Goal: Task Accomplishment & Management: Use online tool/utility

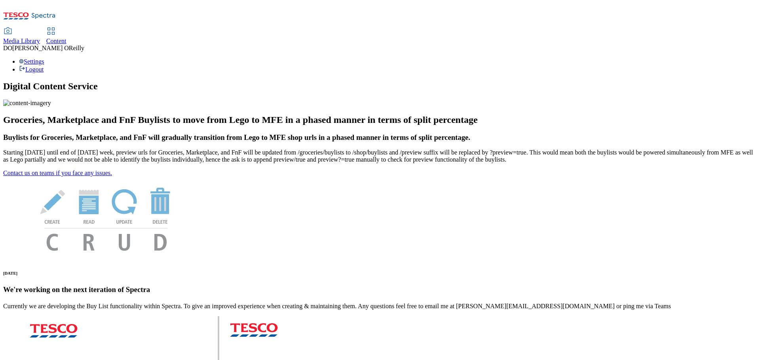
click at [54, 28] on use at bounding box center [50, 31] width 7 height 7
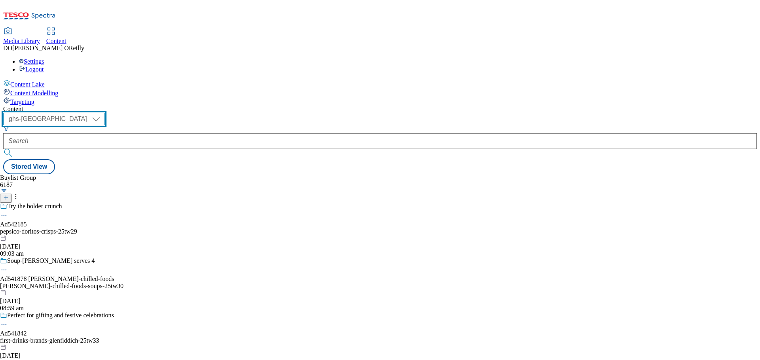
click at [105, 113] on select "ghs-roi ghs-[GEOGRAPHIC_DATA]" at bounding box center [54, 119] width 102 height 13
select select "ghs-roi"
click at [103, 113] on select "ghs-roi ghs-[GEOGRAPHIC_DATA]" at bounding box center [54, 119] width 102 height 13
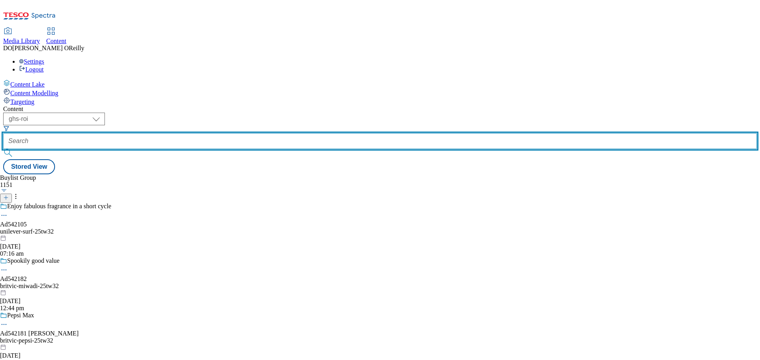
click at [216, 133] on input "text" at bounding box center [379, 141] width 753 height 16
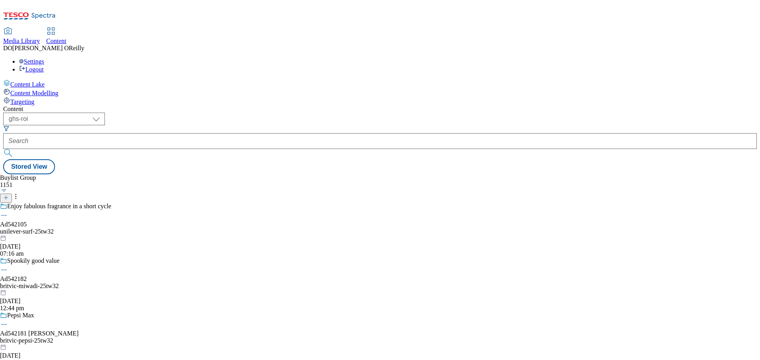
click at [9, 195] on icon at bounding box center [6, 198] width 6 height 6
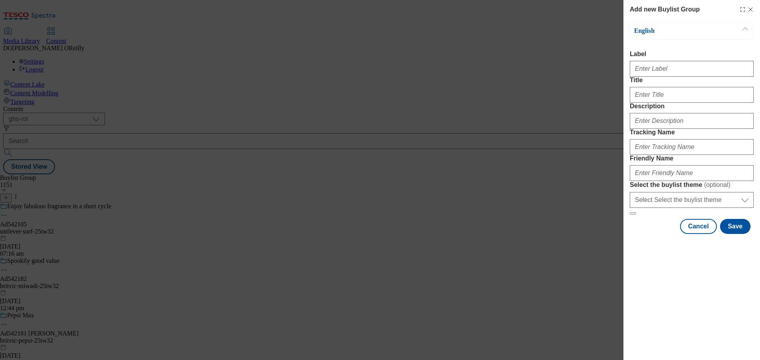
click at [750, 10] on line "Modal" at bounding box center [751, 10] width 4 height 4
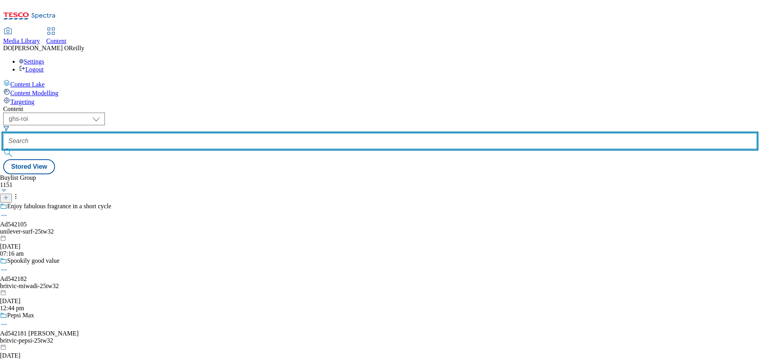
click at [183, 133] on input "text" at bounding box center [379, 141] width 753 height 16
paste input "541805"
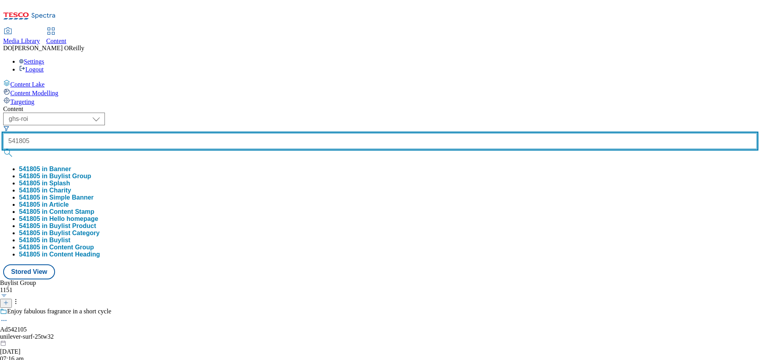
type input "541805"
click at [3, 149] on button "submit" at bounding box center [8, 153] width 11 height 8
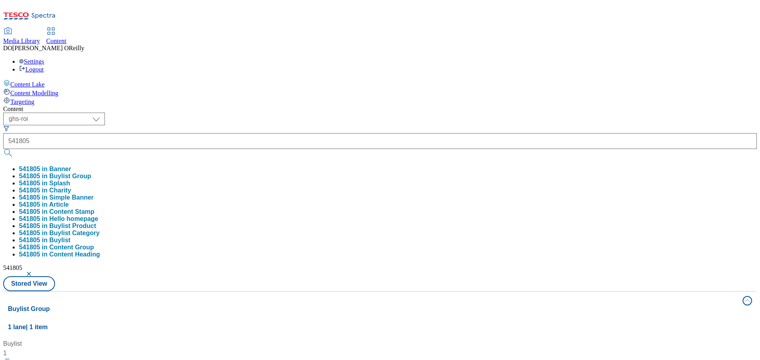
click at [71, 166] on button "541805 in Banner" at bounding box center [45, 169] width 52 height 7
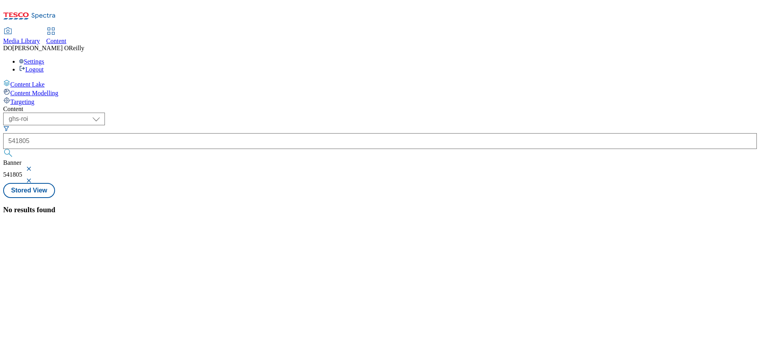
click at [34, 167] on button "button" at bounding box center [30, 169] width 8 height 5
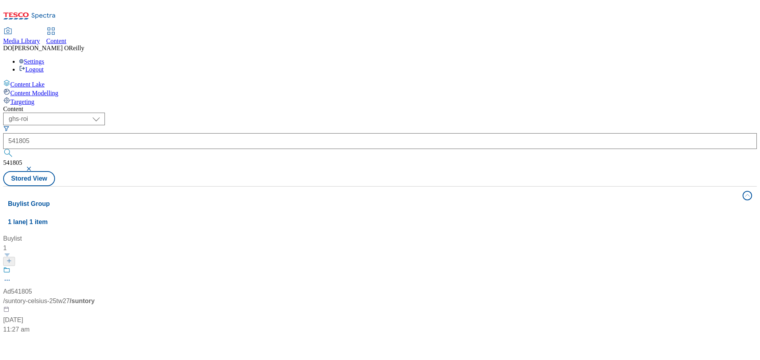
click at [370, 234] on div "Buylist 1 Ad541805 / suntory-celsius-25tw27 / suntory [DATE] 11:27 am" at bounding box center [380, 234] width 744 height 0
click at [102, 267] on div at bounding box center [52, 277] width 99 height 21
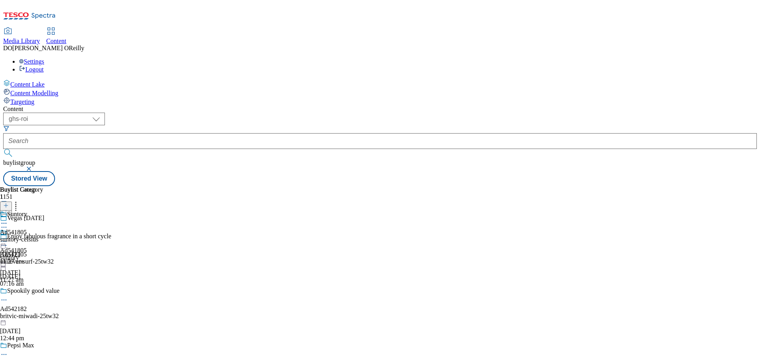
click at [27, 229] on div "Ad541805 suntory [DATE] 11:27 am" at bounding box center [13, 256] width 27 height 55
click at [7, 241] on circle at bounding box center [6, 241] width 1 height 1
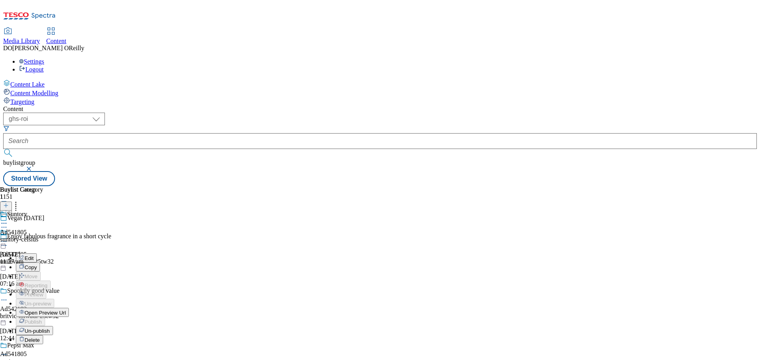
click at [37, 254] on button "Edit" at bounding box center [26, 258] width 21 height 9
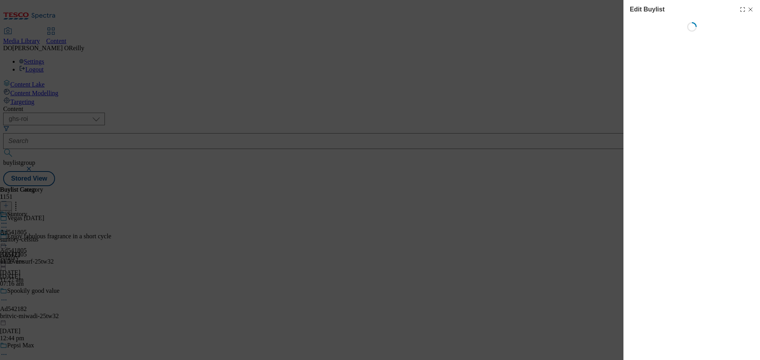
select select "tactical"
select select "supplier funded short term 1-3 weeks"
select select "dunnhumby"
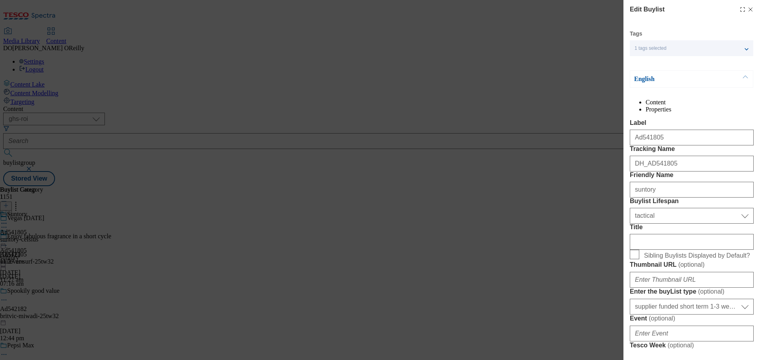
select select "Banner"
click at [747, 10] on icon "Modal" at bounding box center [750, 9] width 6 height 6
select select "tactical"
select select "supplier funded short term 1-3 weeks"
select select "dunnhumby"
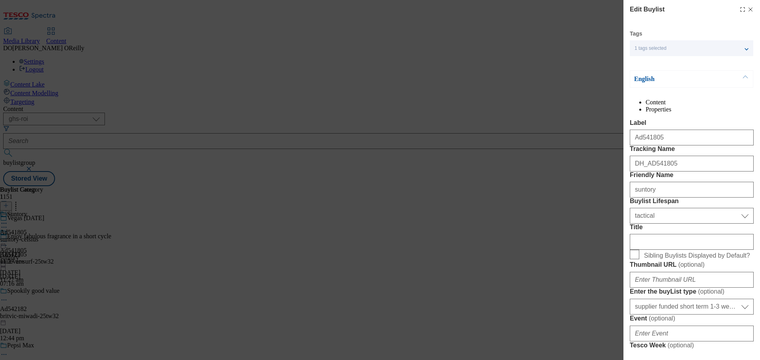
select select "Banner"
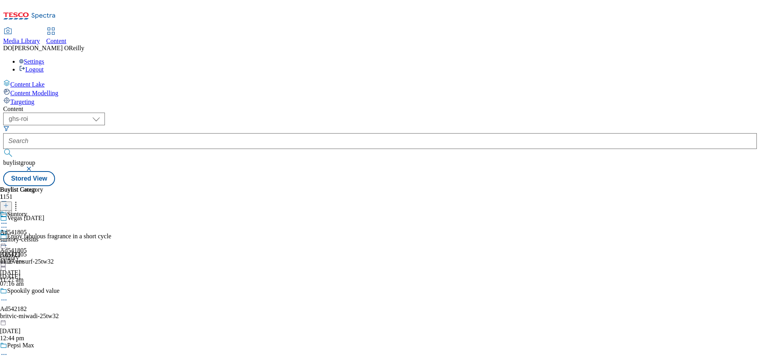
click at [8, 220] on icon at bounding box center [4, 224] width 8 height 8
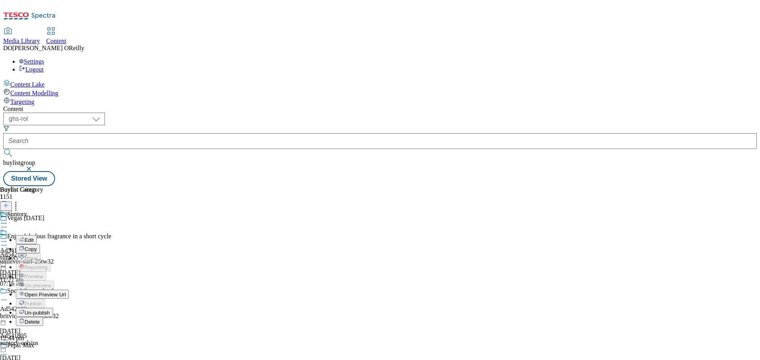
click at [37, 235] on button "Edit" at bounding box center [26, 239] width 21 height 9
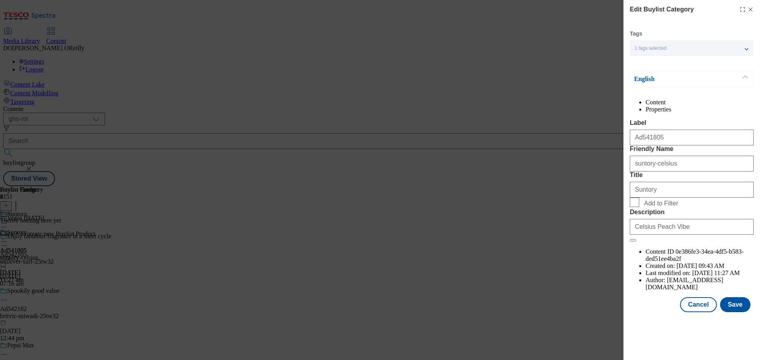
click at [751, 10] on icon "Modal" at bounding box center [750, 9] width 6 height 6
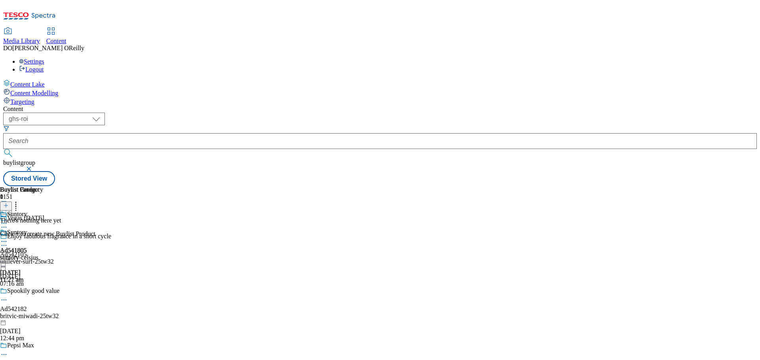
click at [8, 238] on icon at bounding box center [4, 242] width 8 height 8
click at [69, 229] on div "Edit Copy Move Reporting Preview Un-preview Open Preview Url Publish Un-publish…" at bounding box center [34, 308] width 69 height 158
click at [34, 167] on button "button" at bounding box center [30, 169] width 8 height 5
